Goal: Task Accomplishment & Management: Manage account settings

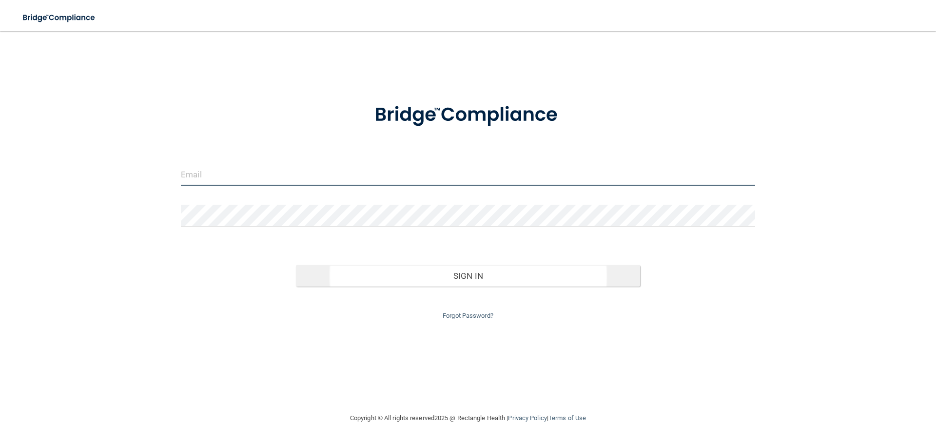
type input "[EMAIL_ADDRESS][DOMAIN_NAME]"
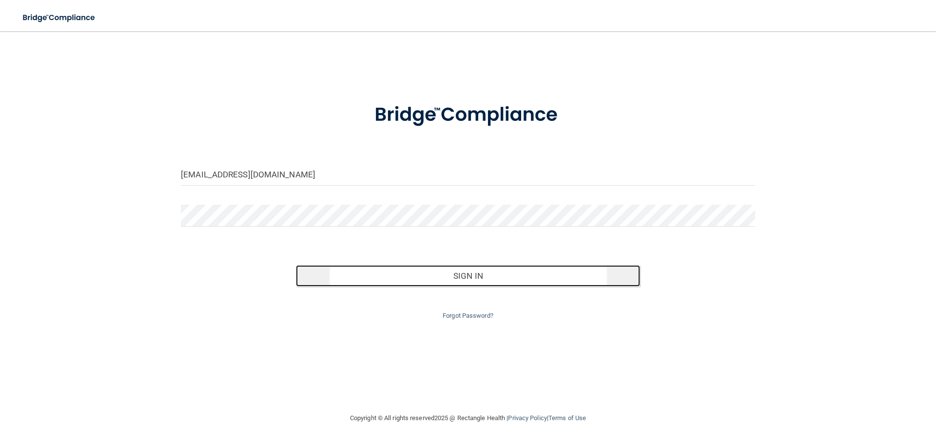
click at [443, 272] on button "Sign In" at bounding box center [468, 275] width 345 height 21
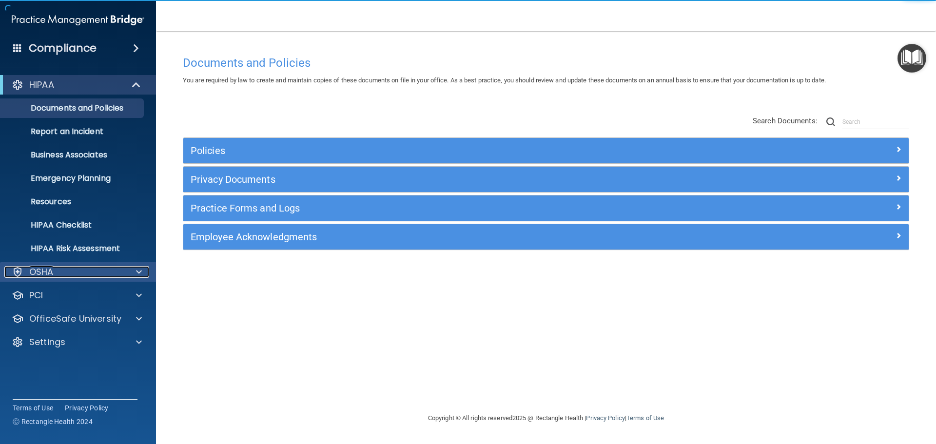
click at [59, 275] on div "OSHA" at bounding box center [64, 272] width 121 height 12
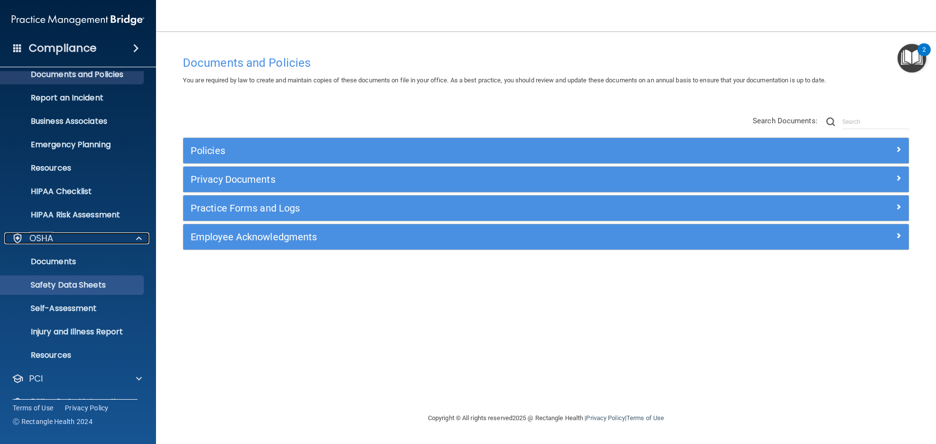
scroll to position [77, 0]
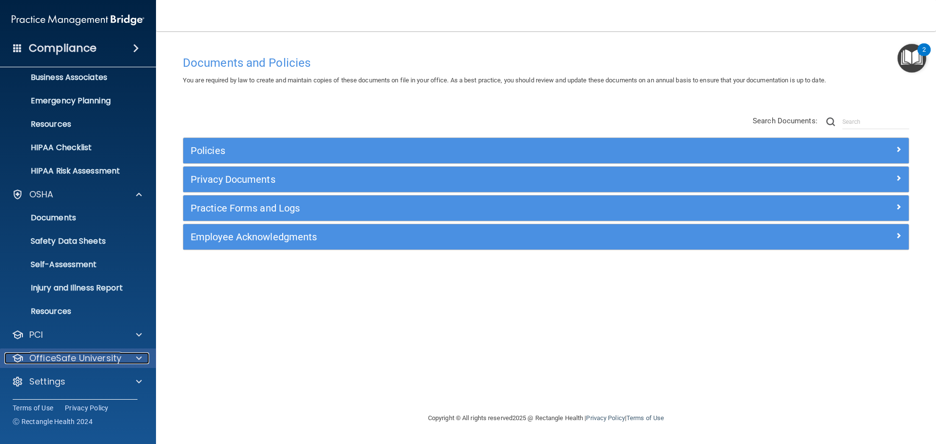
drag, startPoint x: 91, startPoint y: 360, endPoint x: 172, endPoint y: 349, distance: 81.7
click at [92, 360] on p "OfficeSafe University" at bounding box center [75, 358] width 92 height 12
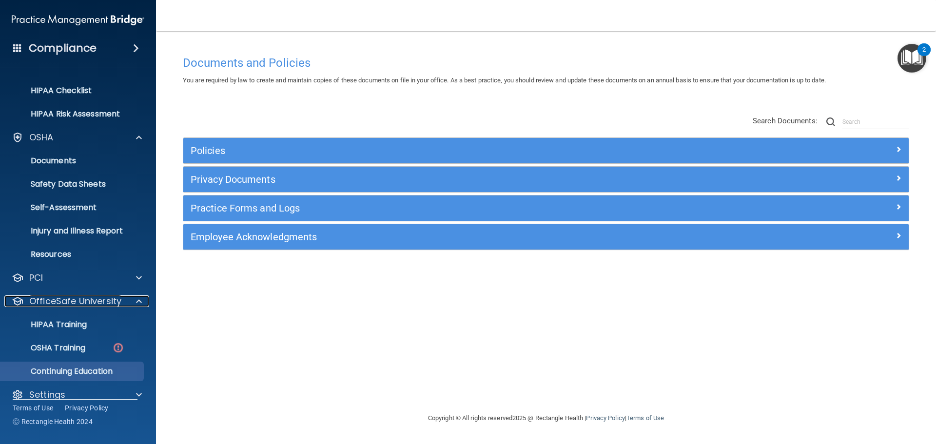
scroll to position [148, 0]
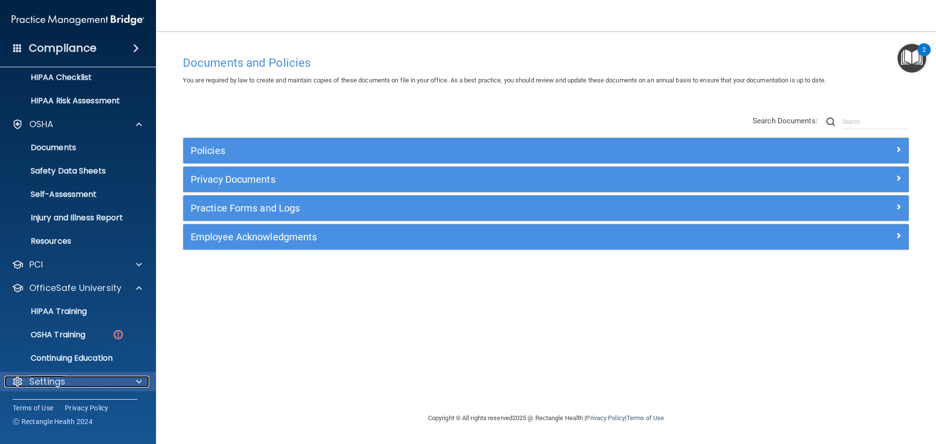
click at [66, 385] on div "Settings" at bounding box center [64, 382] width 121 height 12
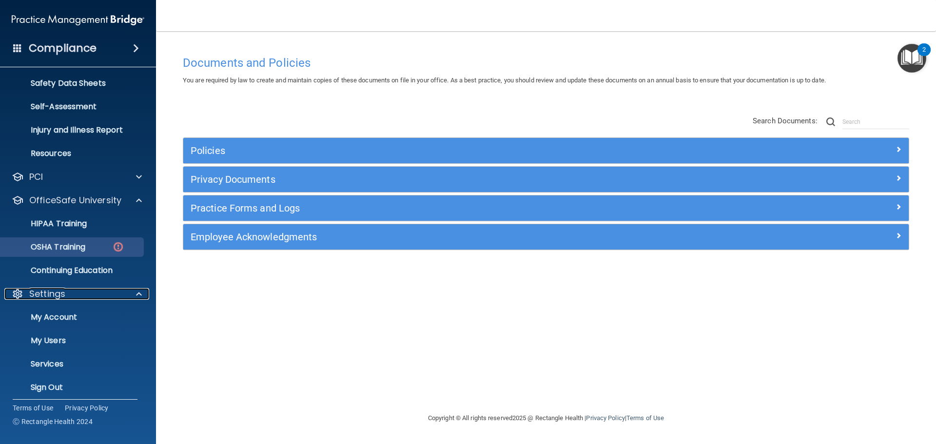
scroll to position [241, 0]
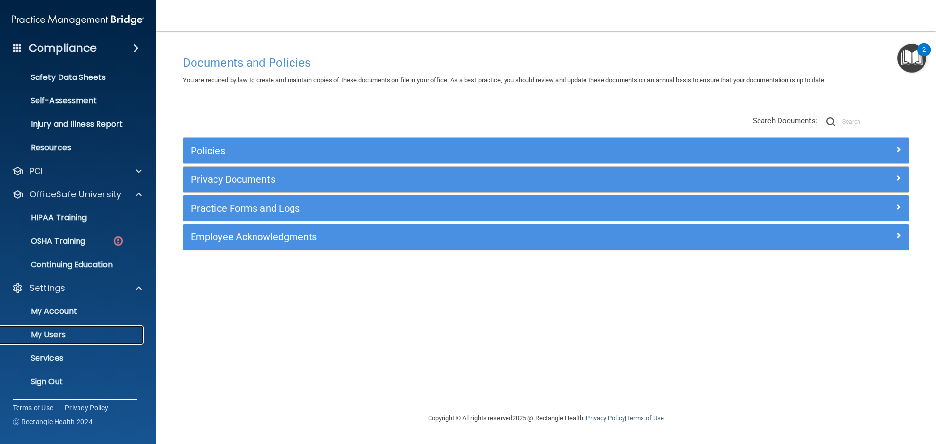
click at [65, 338] on p "My Users" at bounding box center [72, 335] width 133 height 10
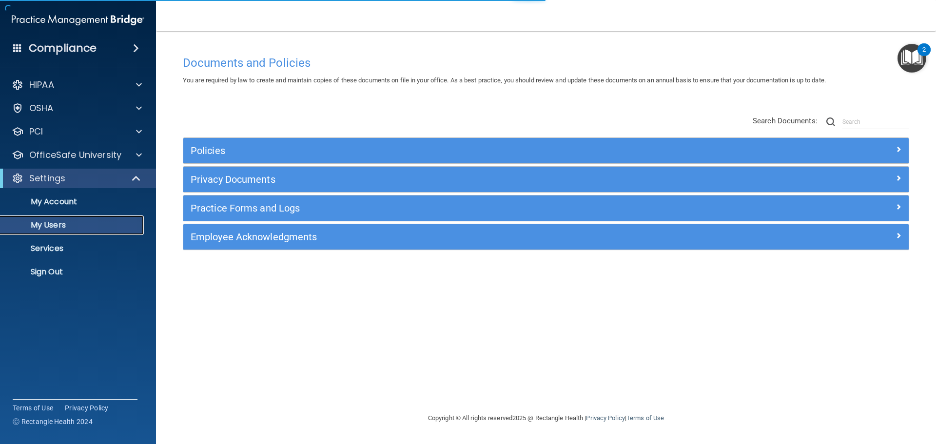
select select "20"
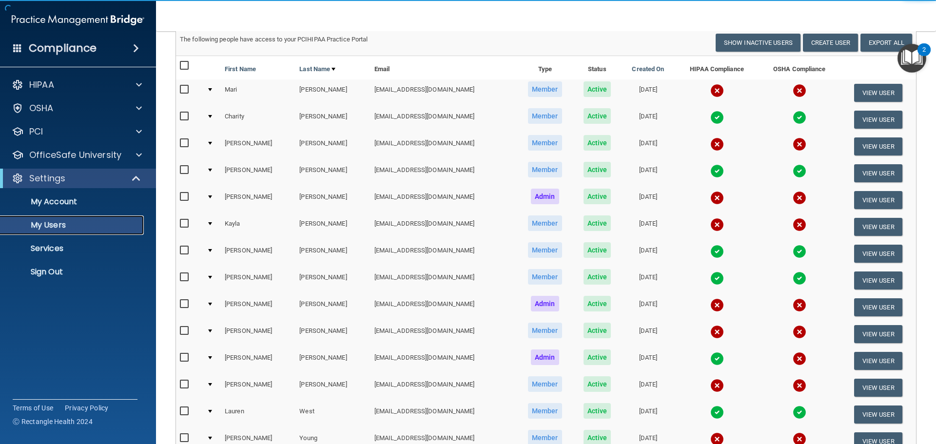
scroll to position [49, 0]
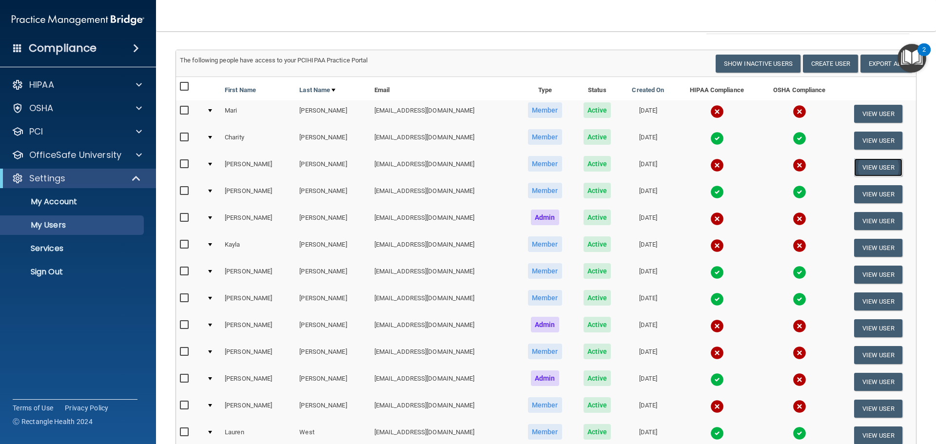
click at [886, 170] on button "View User" at bounding box center [878, 167] width 48 height 18
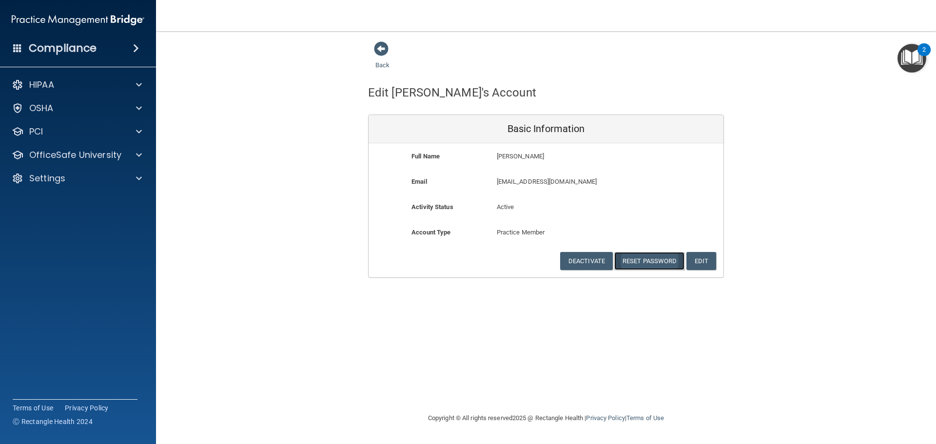
click at [668, 259] on button "Reset Password" at bounding box center [649, 261] width 70 height 18
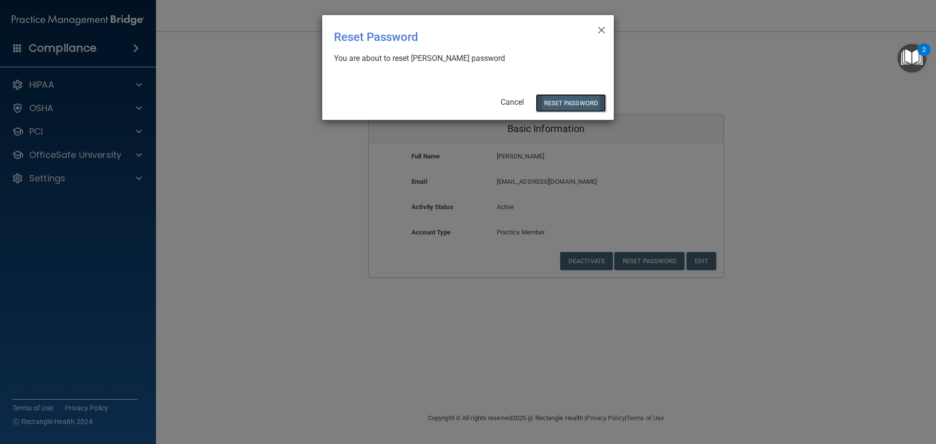
click at [557, 101] on button "Reset Password" at bounding box center [571, 103] width 70 height 18
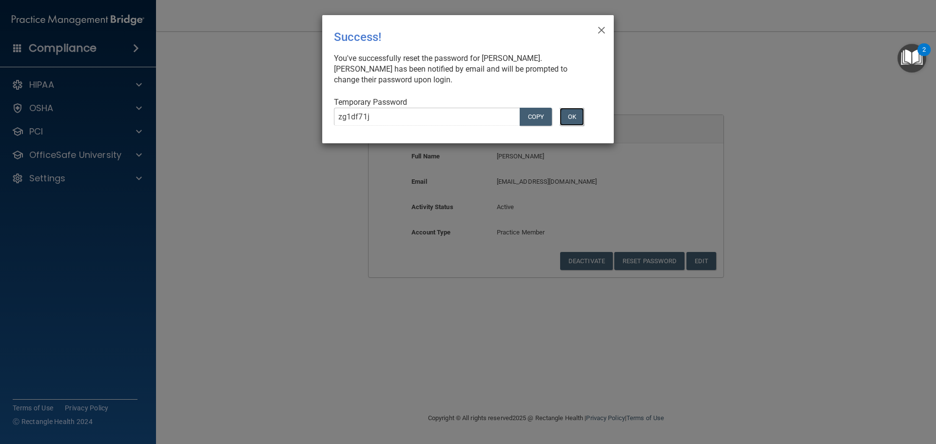
click at [579, 112] on button "OK" at bounding box center [572, 117] width 24 height 18
